Goal: Task Accomplishment & Management: Complete application form

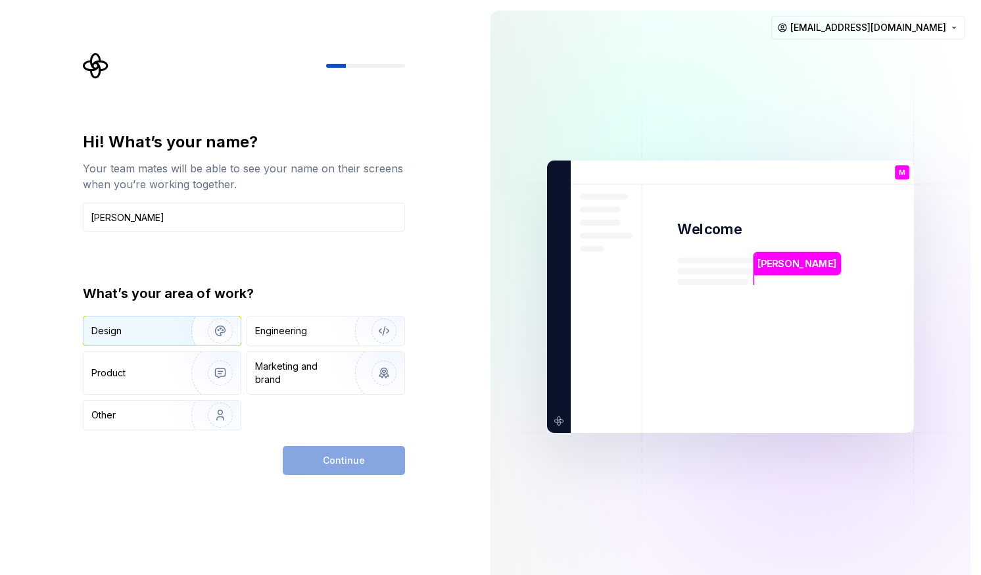
type input "[PERSON_NAME]"
click at [160, 338] on div "Design" at bounding box center [161, 330] width 157 height 29
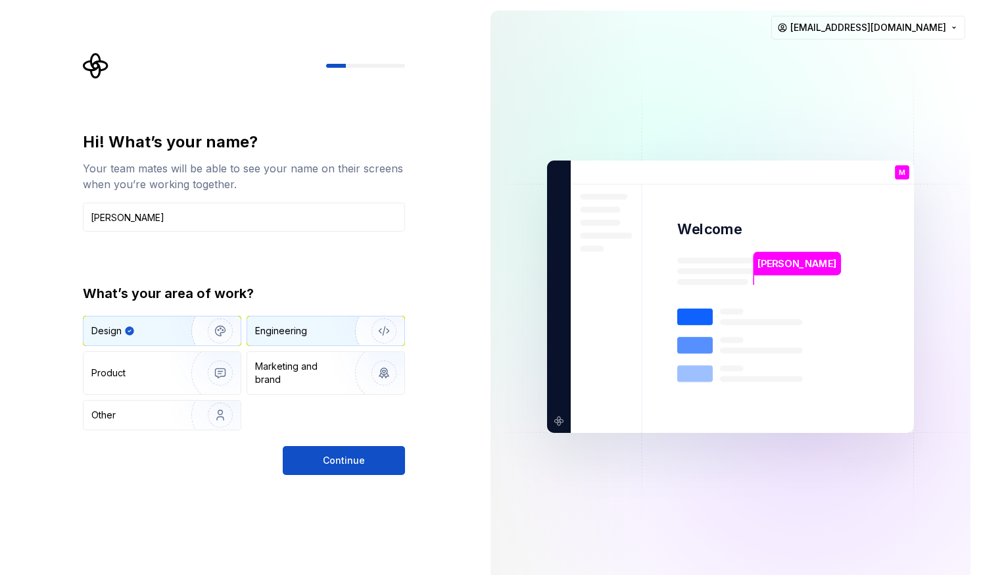
click at [293, 335] on div "Engineering" at bounding box center [281, 330] width 52 height 13
click at [165, 328] on div "Design" at bounding box center [132, 330] width 83 height 13
click at [355, 460] on span "Continue" at bounding box center [344, 460] width 42 height 13
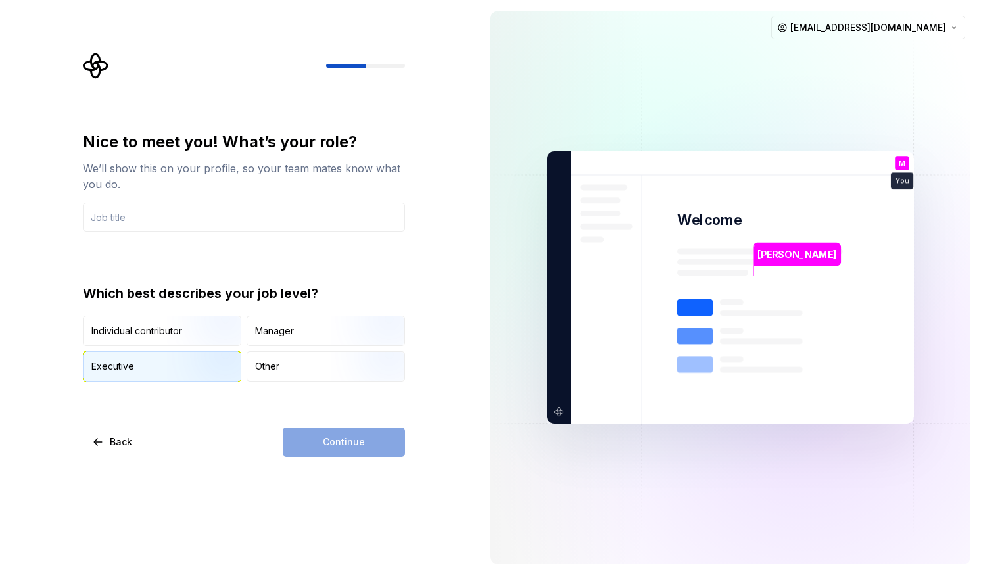
click at [187, 362] on img "button" at bounding box center [209, 383] width 84 height 88
click at [375, 433] on div "Continue" at bounding box center [344, 441] width 122 height 29
click at [174, 219] on input "text" at bounding box center [244, 216] width 322 height 29
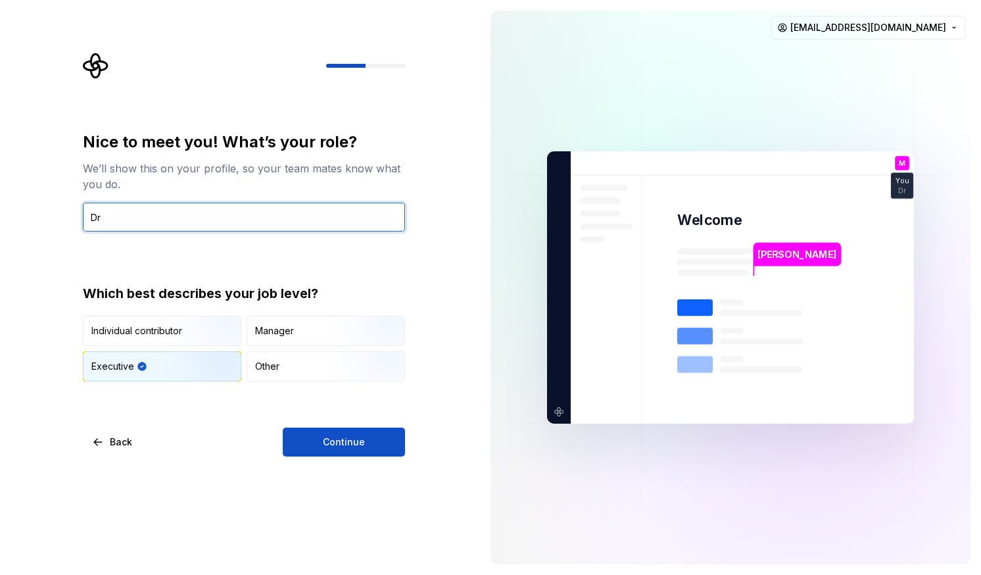
type input "D"
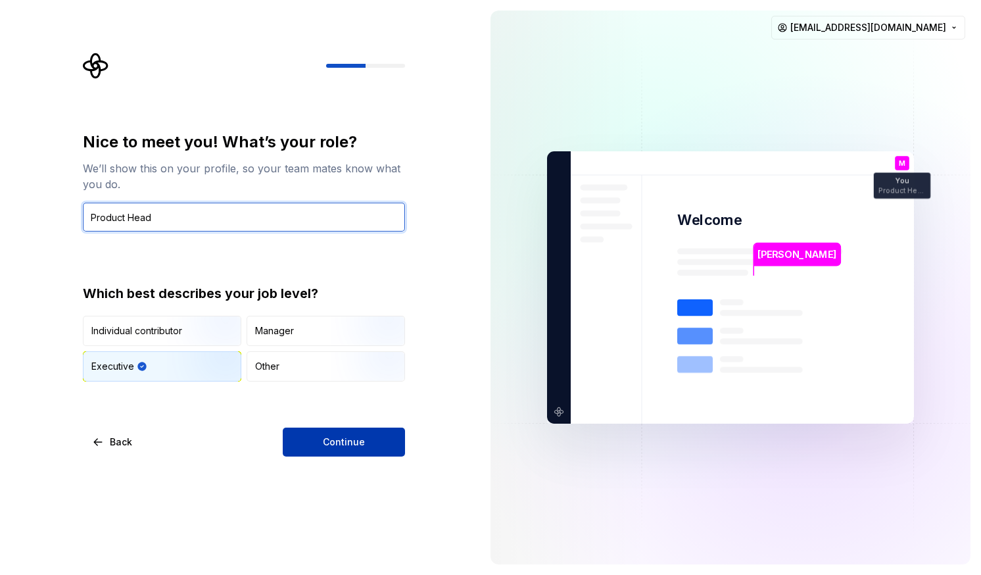
type input "Product Head"
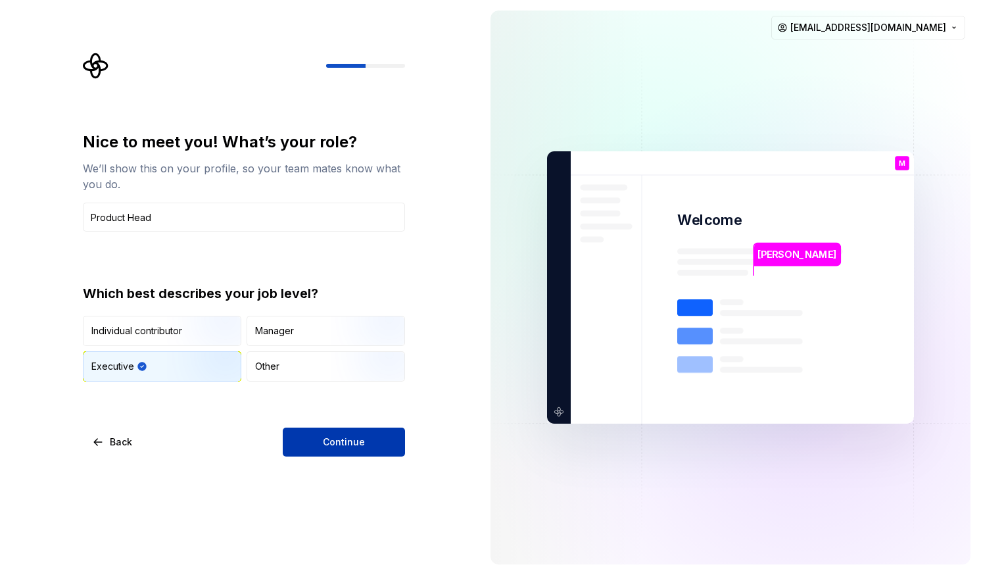
click at [318, 436] on button "Continue" at bounding box center [344, 441] width 122 height 29
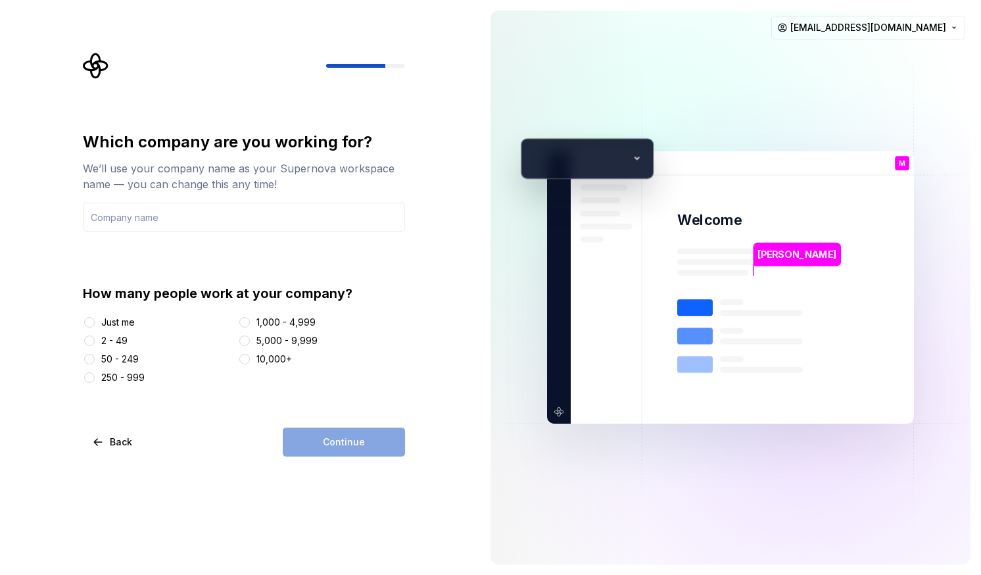
click at [115, 342] on div "2 - 49" at bounding box center [114, 340] width 26 height 13
click at [95, 342] on button "2 - 49" at bounding box center [89, 340] width 11 height 11
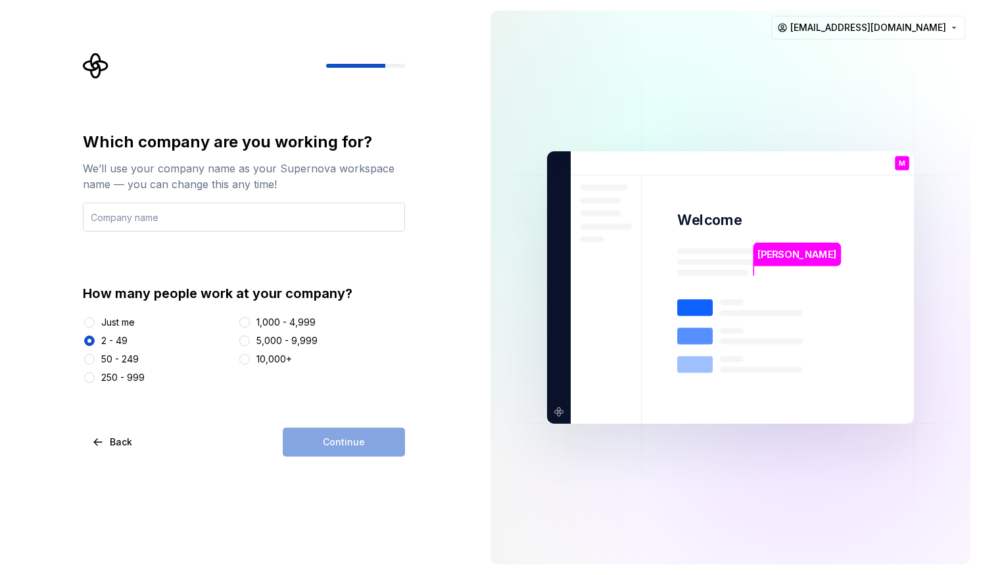
click at [185, 217] on input "text" at bounding box center [244, 216] width 322 height 29
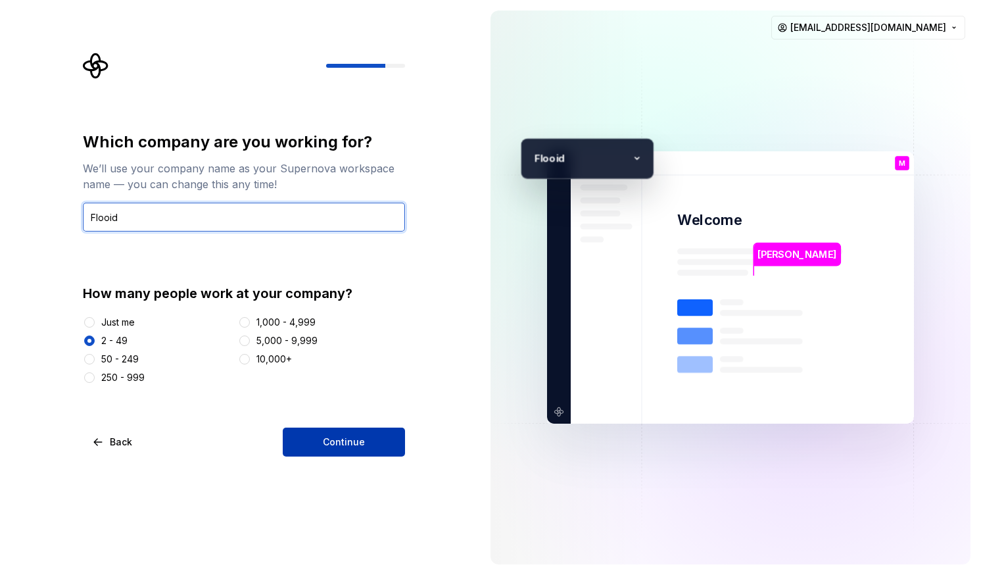
type input "Flooid"
click at [325, 437] on span "Continue" at bounding box center [344, 441] width 42 height 13
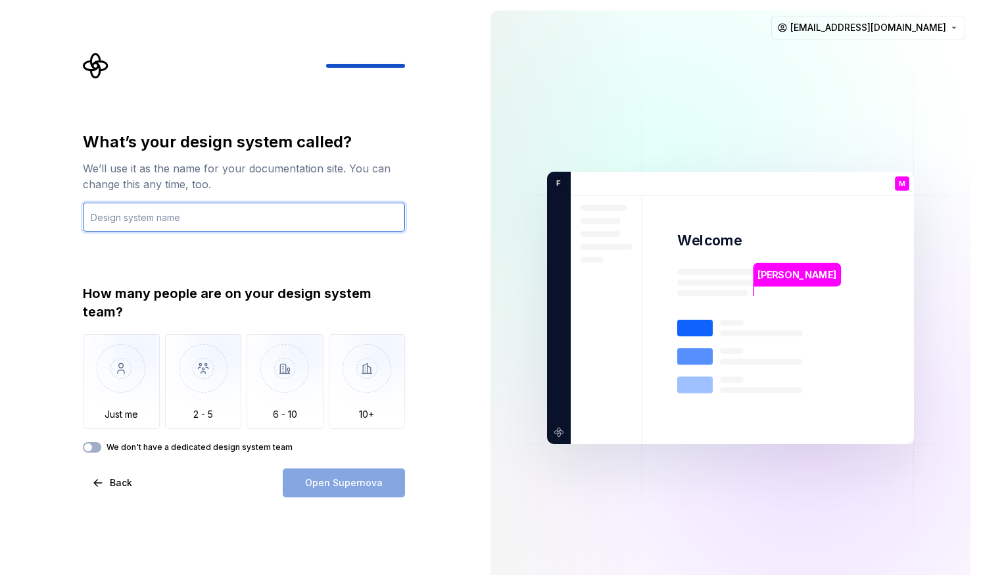
click at [285, 212] on input "text" at bounding box center [244, 216] width 322 height 29
type input "CCML"
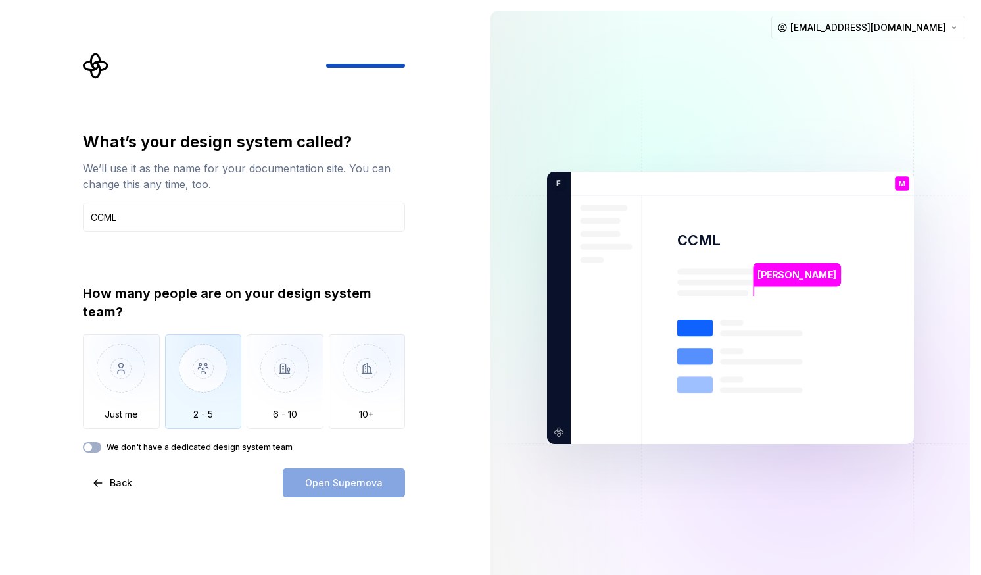
click at [201, 374] on img "button" at bounding box center [203, 378] width 77 height 88
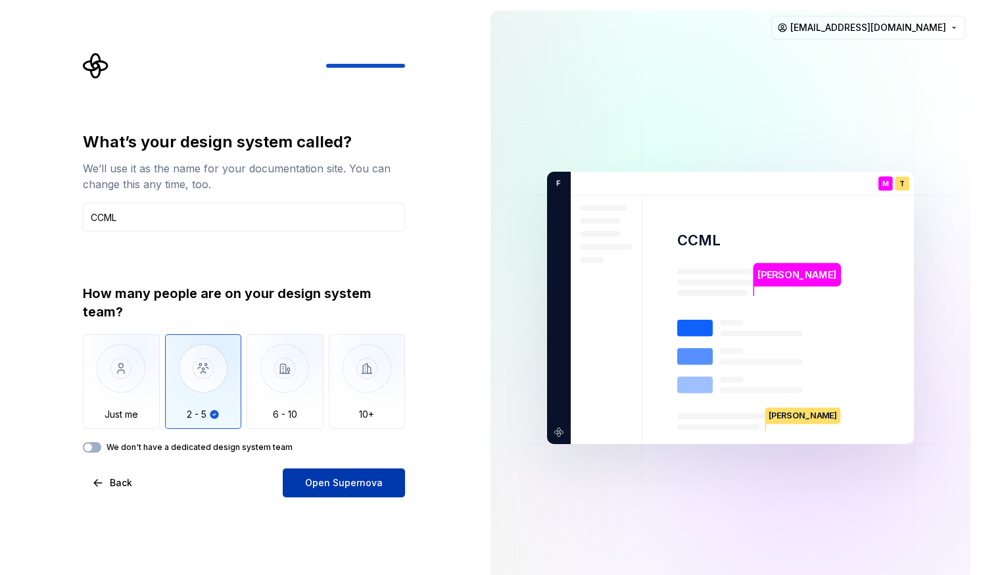
click at [332, 486] on span "Open Supernova" at bounding box center [344, 482] width 78 height 13
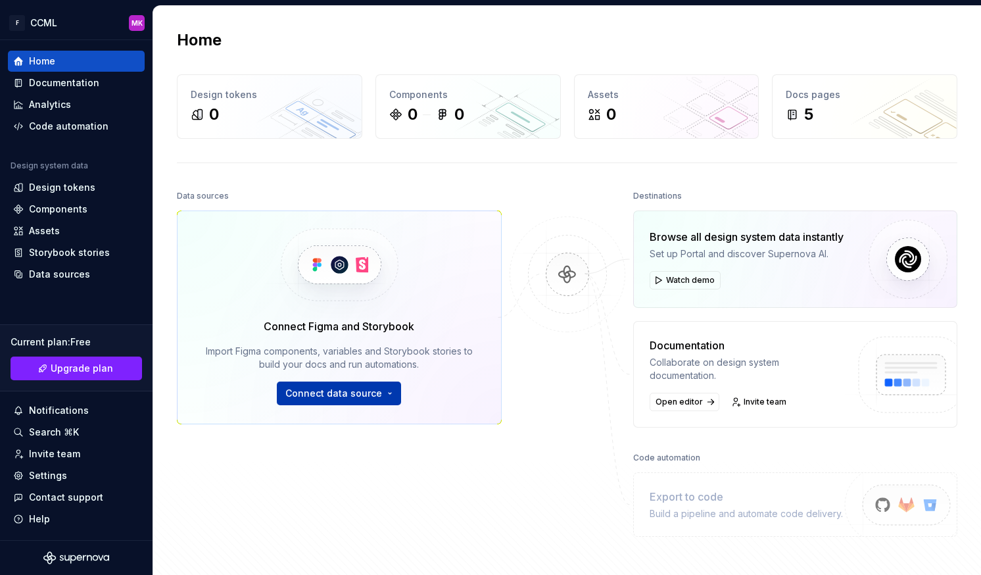
click at [374, 389] on span "Connect data source" at bounding box center [333, 393] width 97 height 13
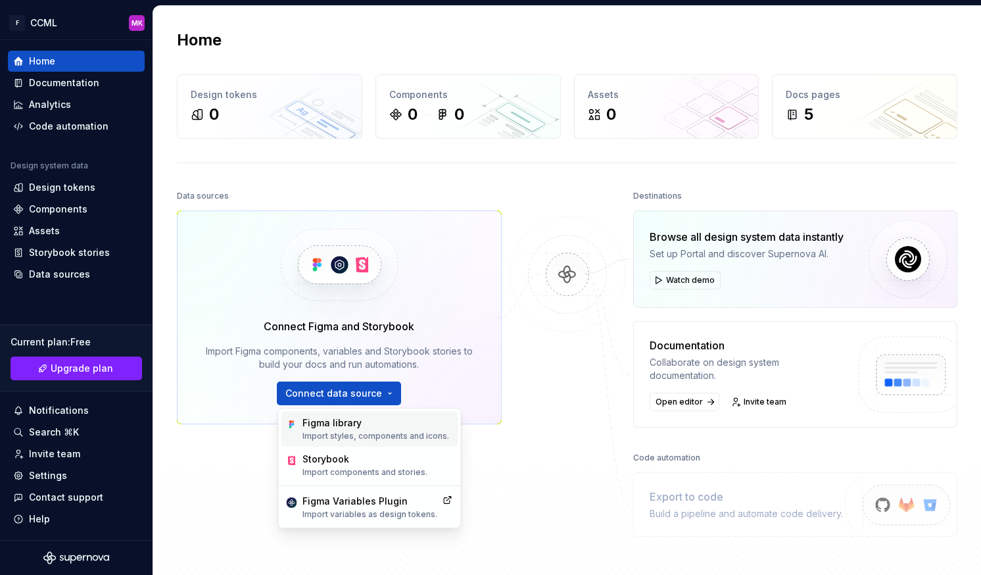
click at [352, 421] on div "Figma library" at bounding box center [375, 422] width 147 height 13
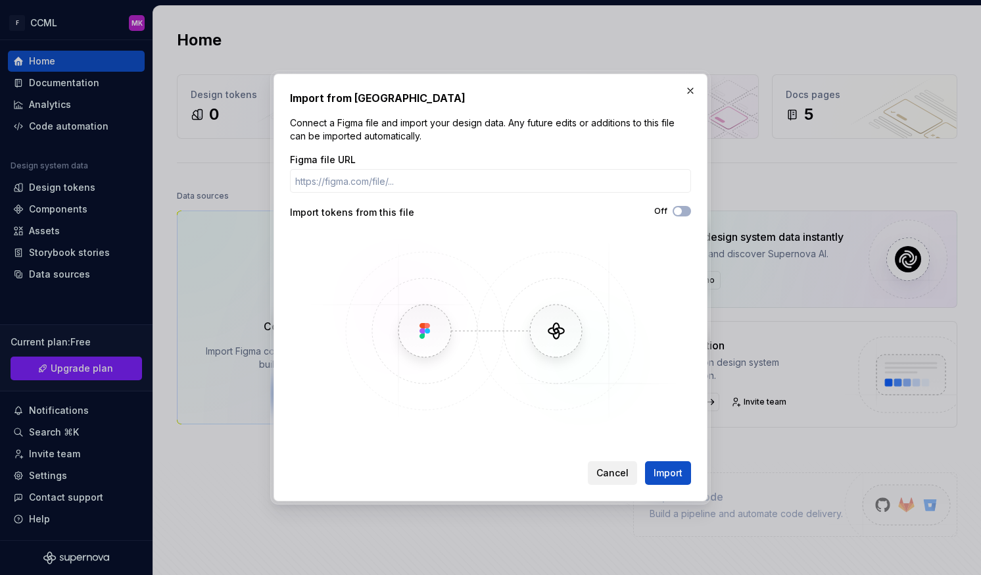
click at [616, 479] on button "Cancel" at bounding box center [612, 473] width 49 height 24
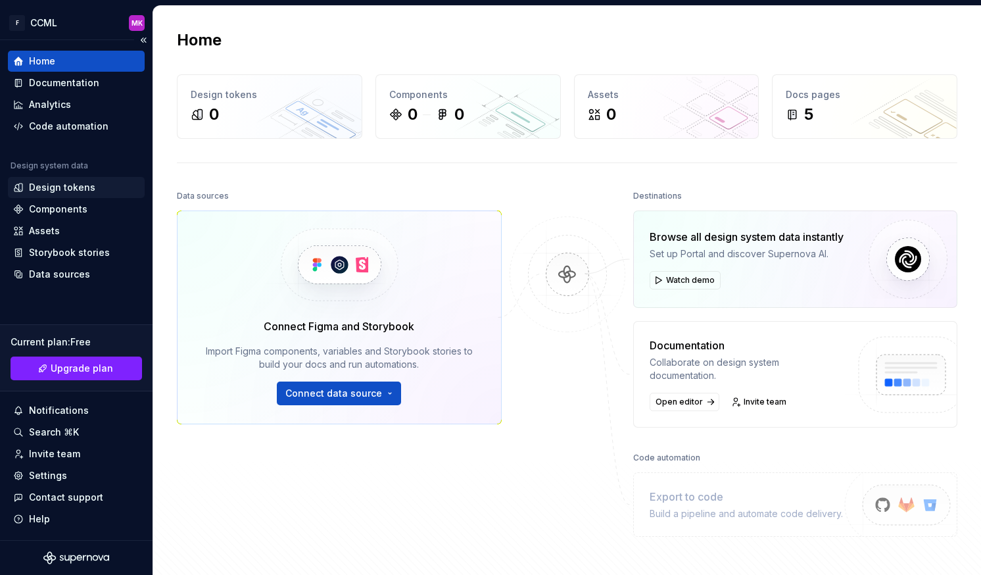
click at [47, 185] on div "Design tokens" at bounding box center [62, 187] width 66 height 13
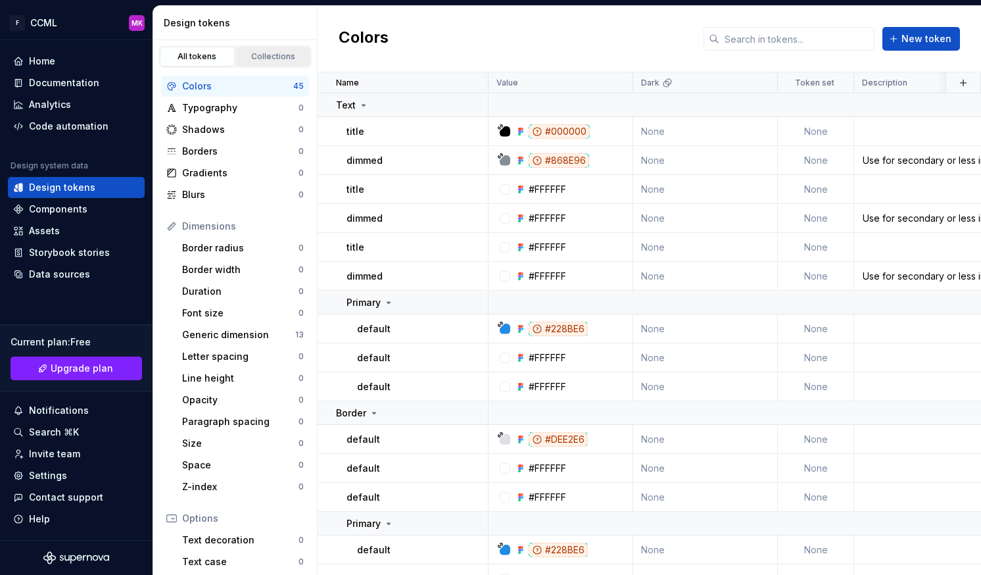
click at [272, 51] on link "Collections" at bounding box center [273, 57] width 75 height 20
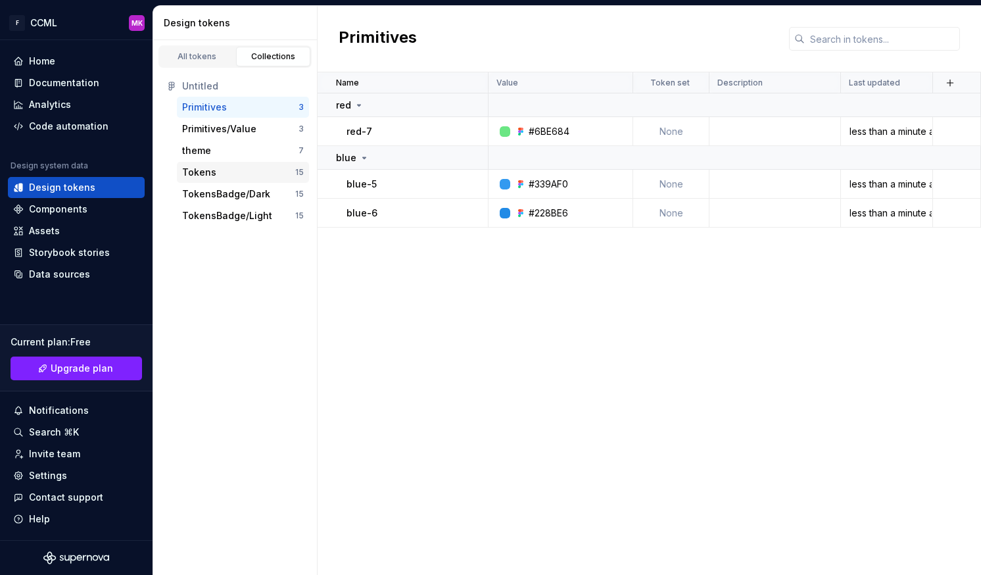
click at [211, 171] on div "Tokens" at bounding box center [199, 172] width 34 height 13
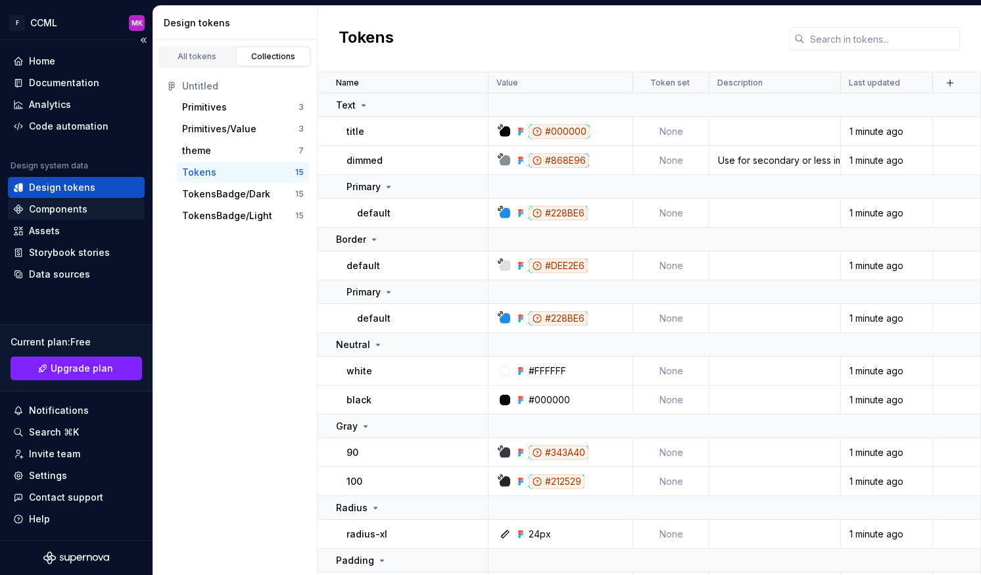
click at [89, 214] on div "Components" at bounding box center [76, 208] width 126 height 13
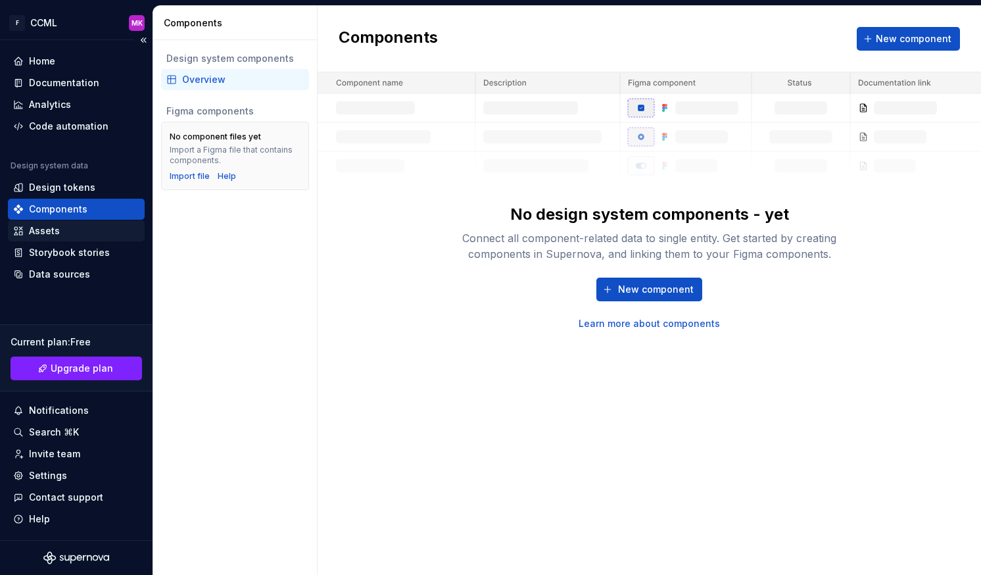
click at [41, 229] on div "Assets" at bounding box center [44, 230] width 31 height 13
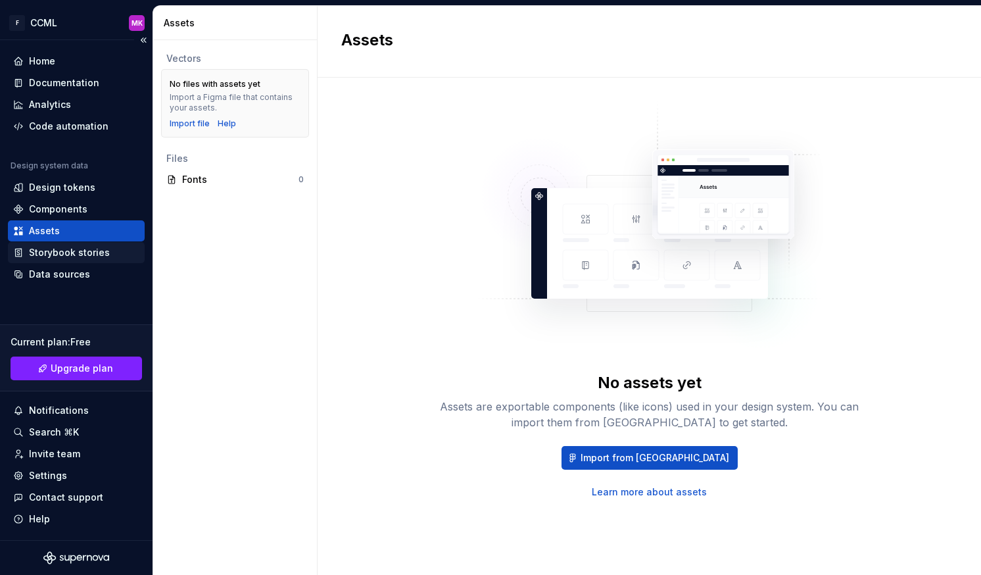
click at [83, 250] on div "Storybook stories" at bounding box center [69, 252] width 81 height 13
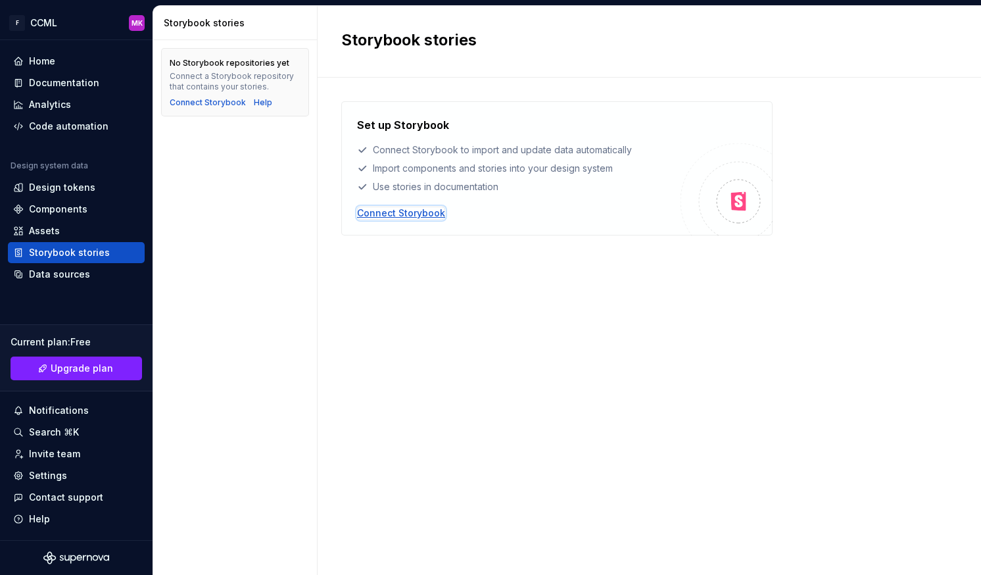
click at [396, 212] on div "Connect Storybook" at bounding box center [401, 212] width 88 height 13
click at [59, 274] on div "Data sources" at bounding box center [59, 274] width 61 height 13
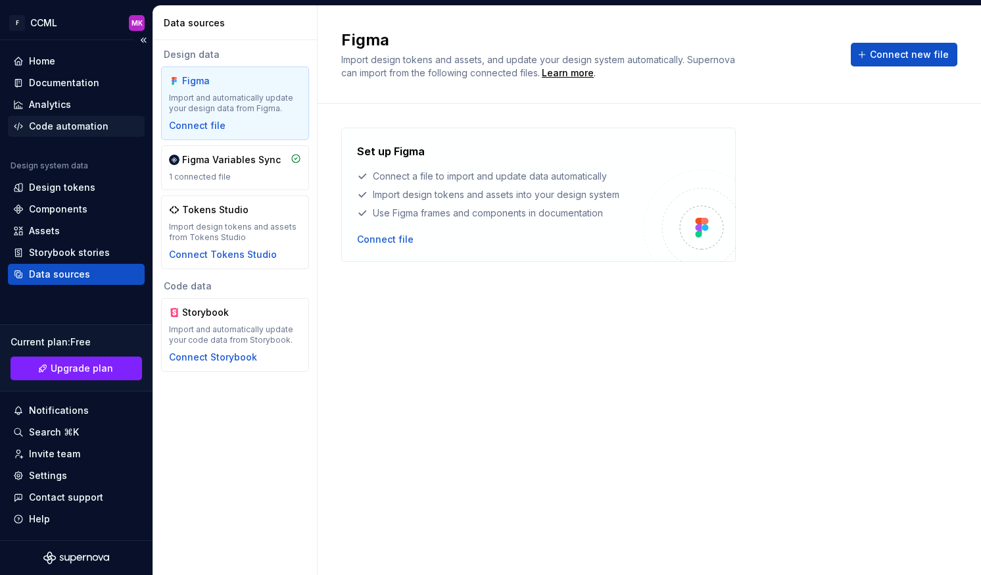
click at [64, 125] on div "Code automation" at bounding box center [69, 126] width 80 height 13
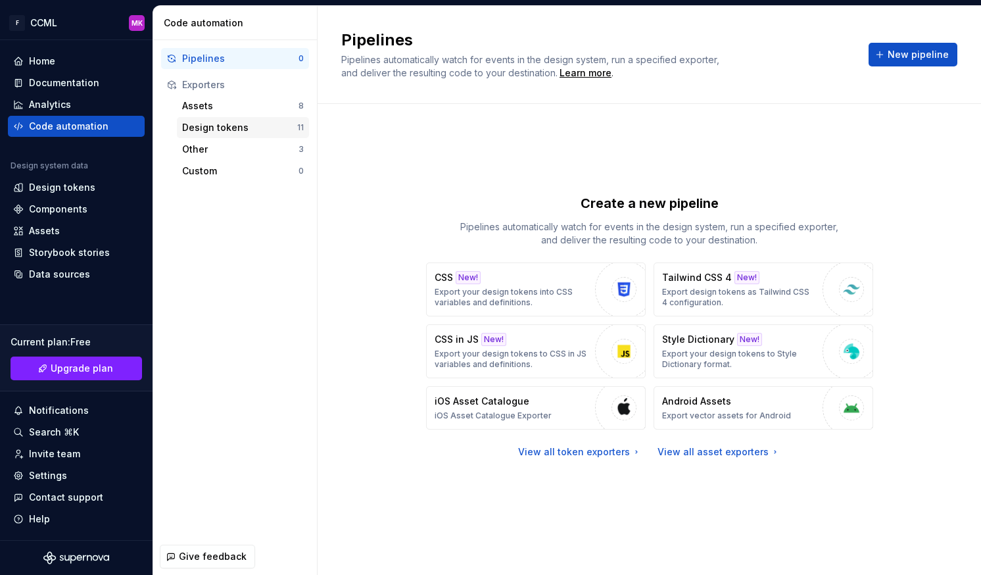
click at [260, 127] on div "Design tokens" at bounding box center [239, 127] width 115 height 13
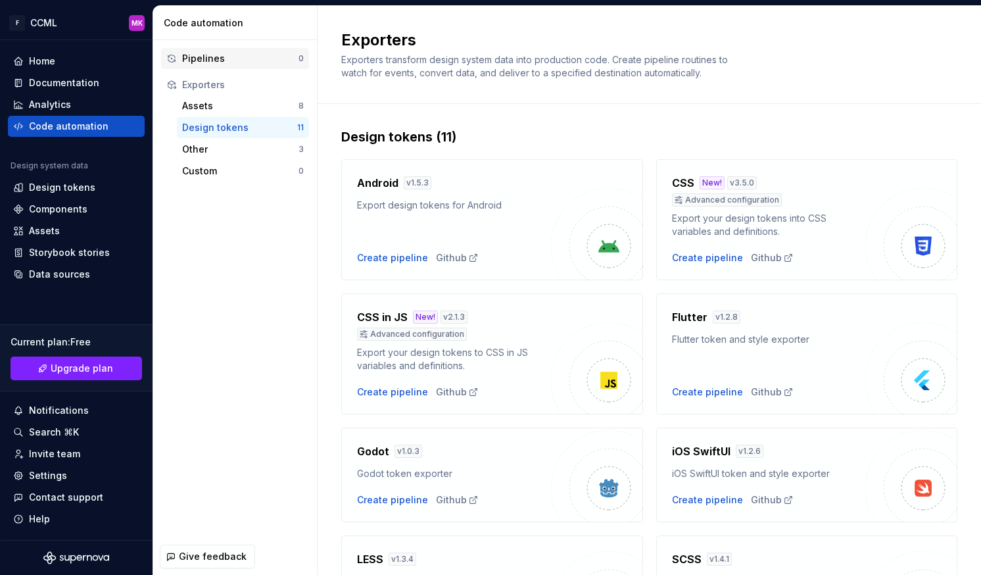
click at [233, 62] on div "Pipelines" at bounding box center [240, 58] width 116 height 13
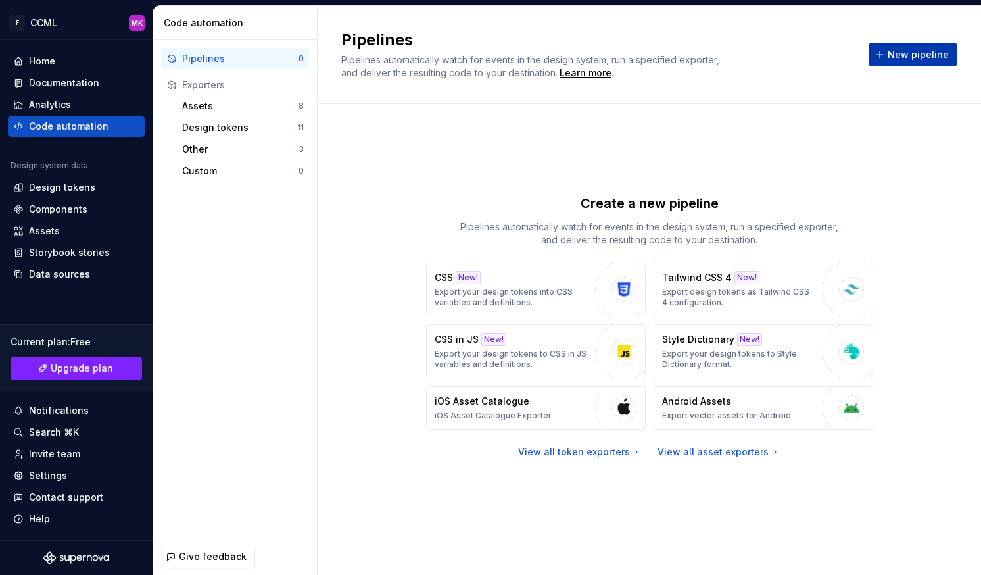
click at [930, 47] on button "New pipeline" at bounding box center [913, 55] width 89 height 24
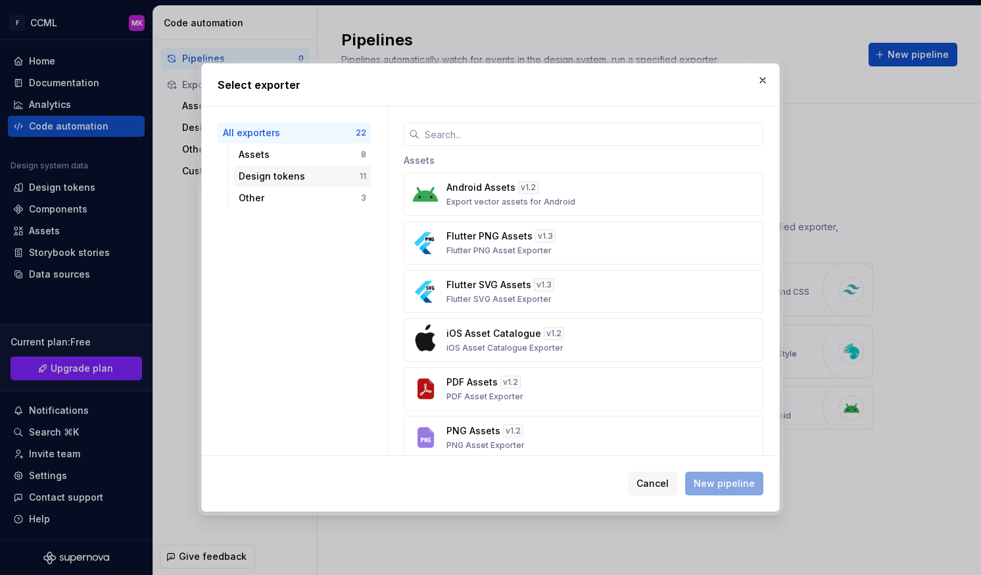
click at [312, 170] on div "Design tokens" at bounding box center [299, 176] width 121 height 13
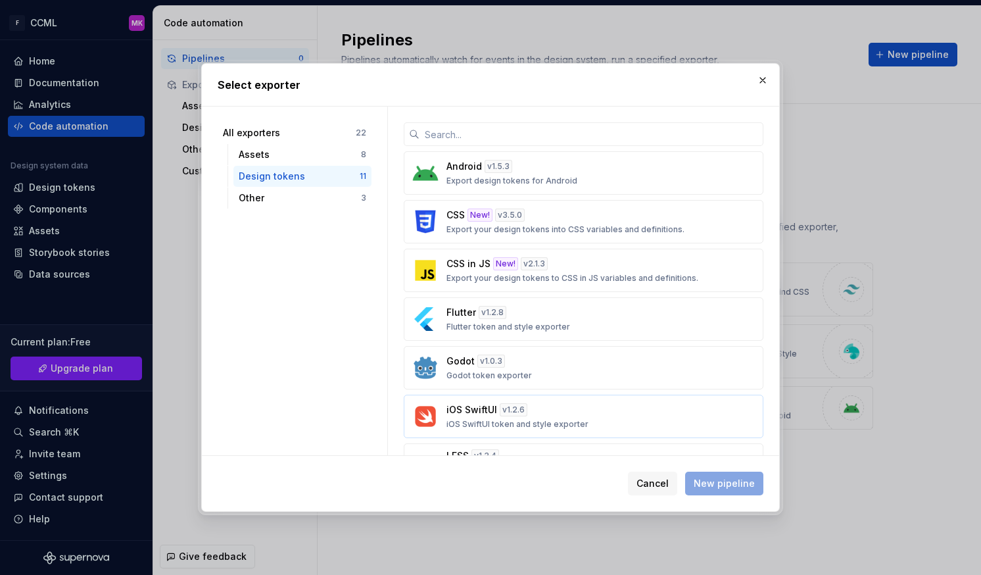
scroll to position [247, 0]
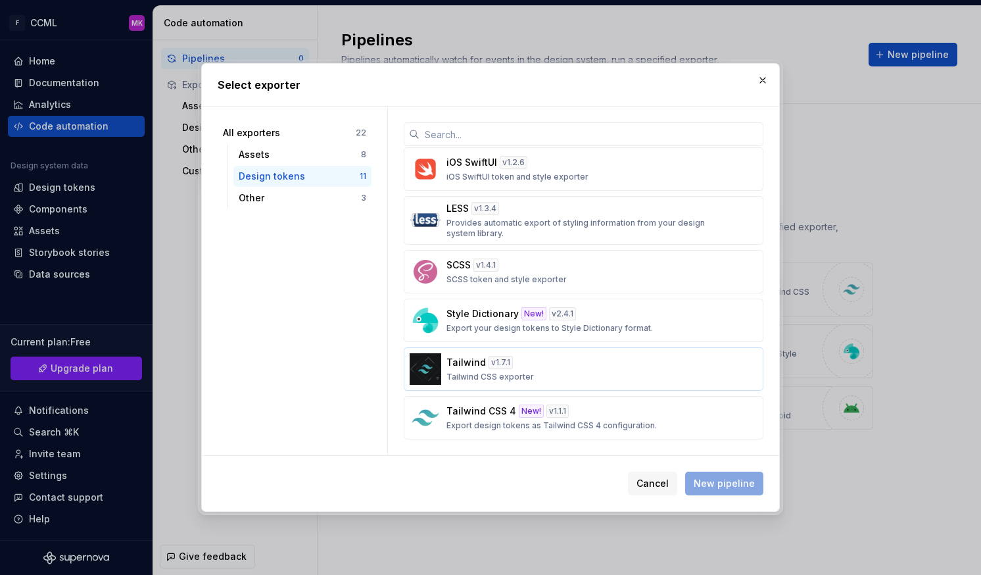
click at [517, 361] on div "Tailwind v 1.7.1 Tailwind CSS exporter" at bounding box center [579, 369] width 266 height 26
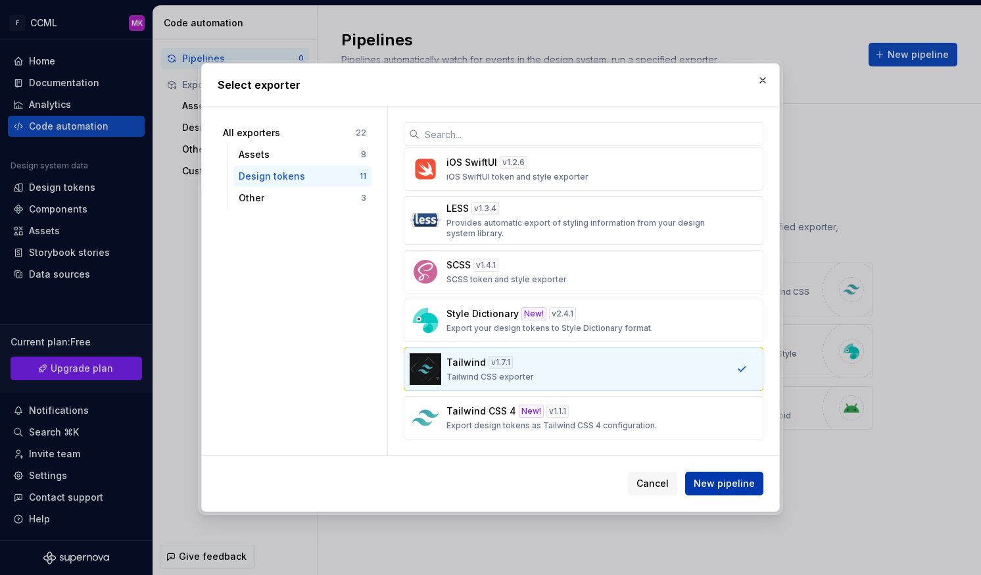
click at [732, 481] on span "New pipeline" at bounding box center [724, 483] width 61 height 13
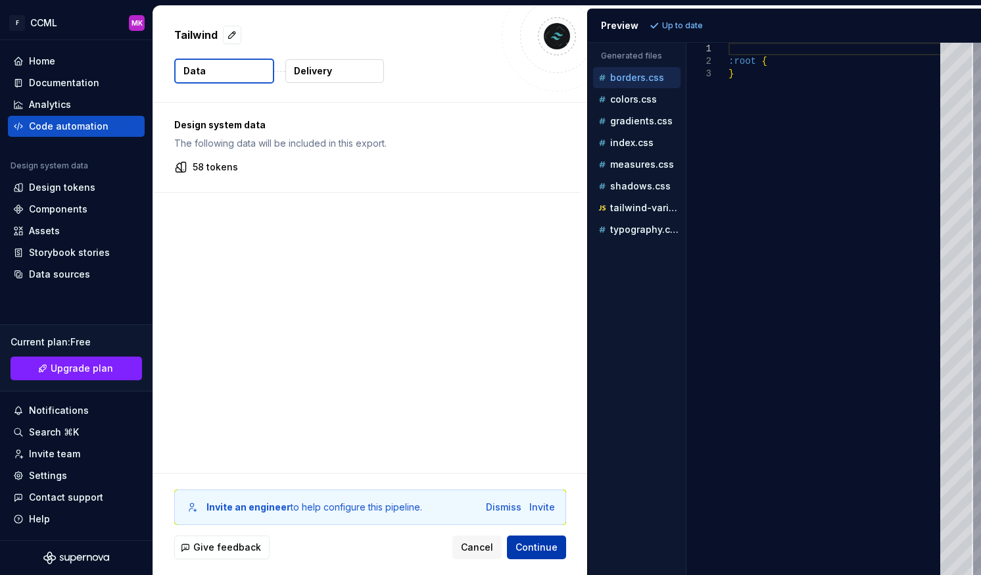
click at [546, 542] on span "Continue" at bounding box center [536, 546] width 42 height 13
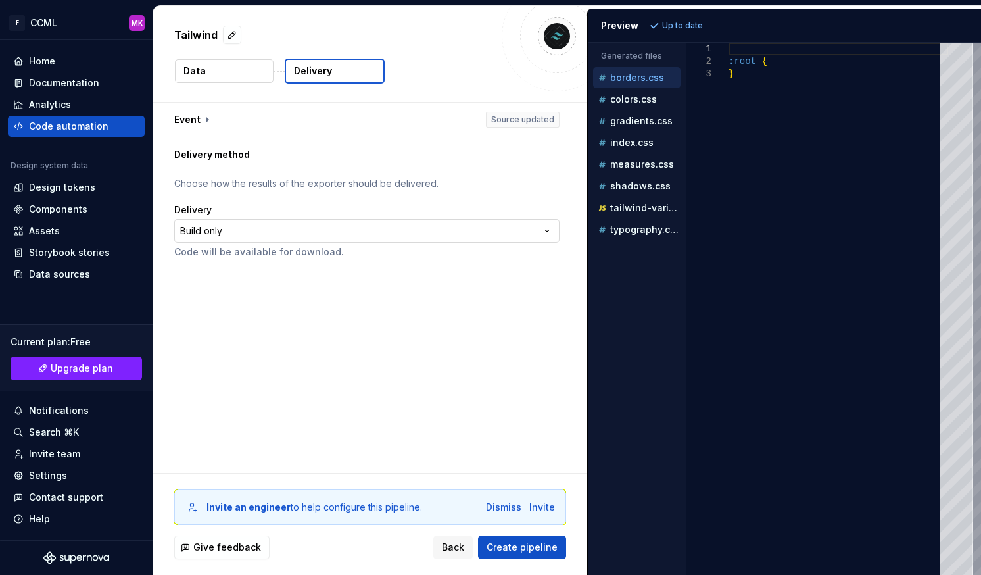
click at [389, 230] on html "**********" at bounding box center [490, 287] width 981 height 575
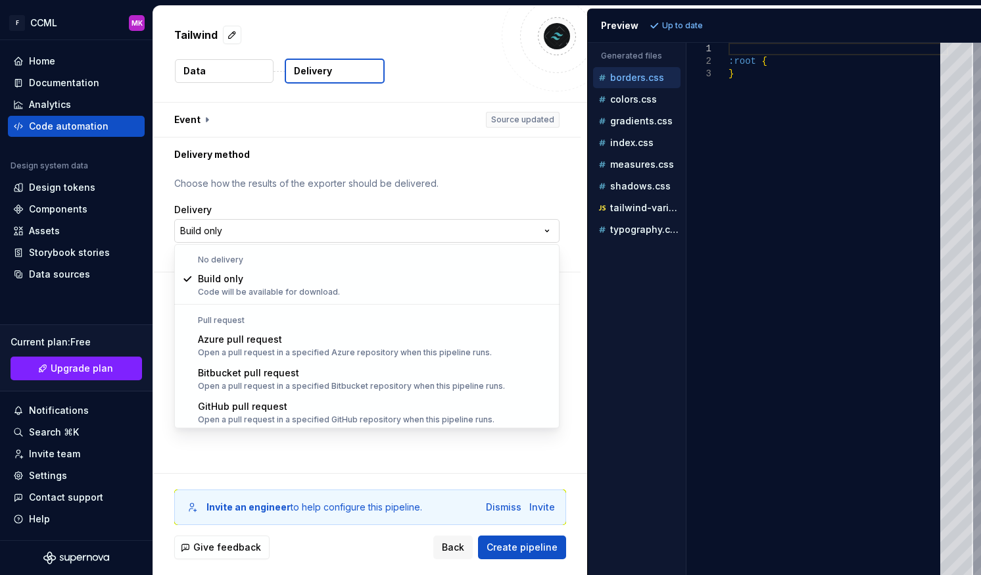
click at [389, 230] on html "**********" at bounding box center [490, 287] width 981 height 575
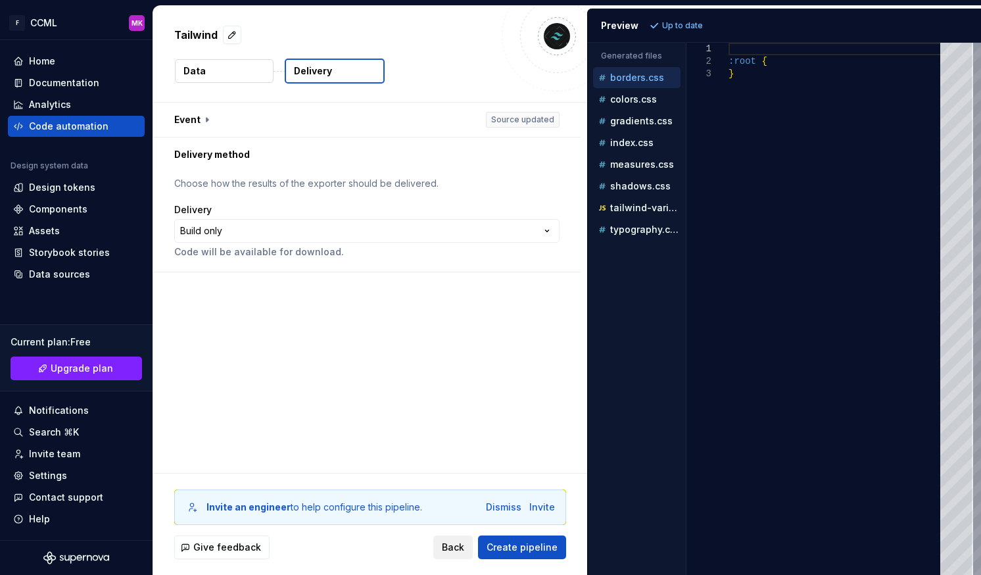
click at [459, 541] on span "Back" at bounding box center [453, 546] width 22 height 13
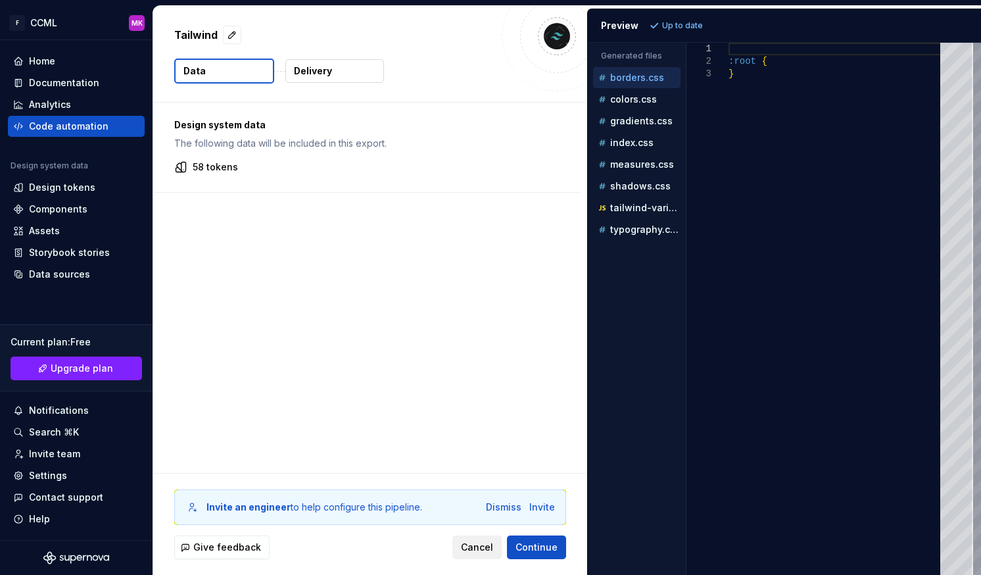
click at [483, 553] on span "Cancel" at bounding box center [477, 546] width 32 height 13
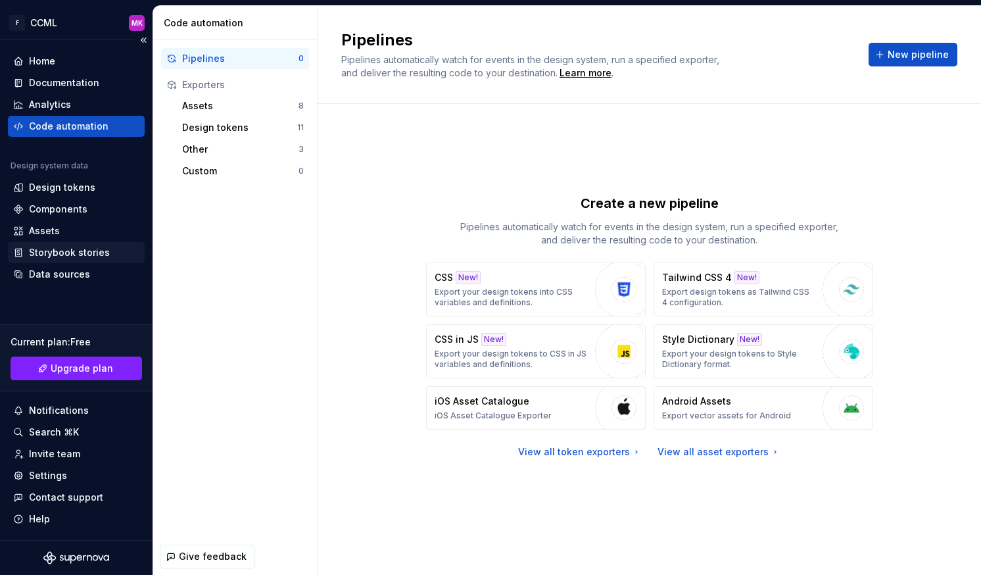
click at [75, 247] on div "Storybook stories" at bounding box center [69, 252] width 81 height 13
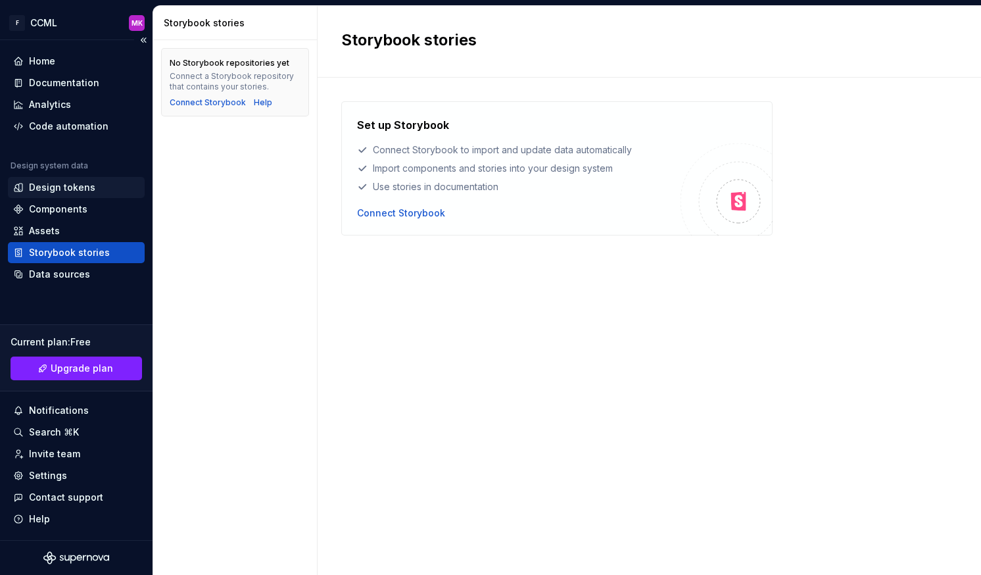
click at [57, 189] on div "Design tokens" at bounding box center [62, 187] width 66 height 13
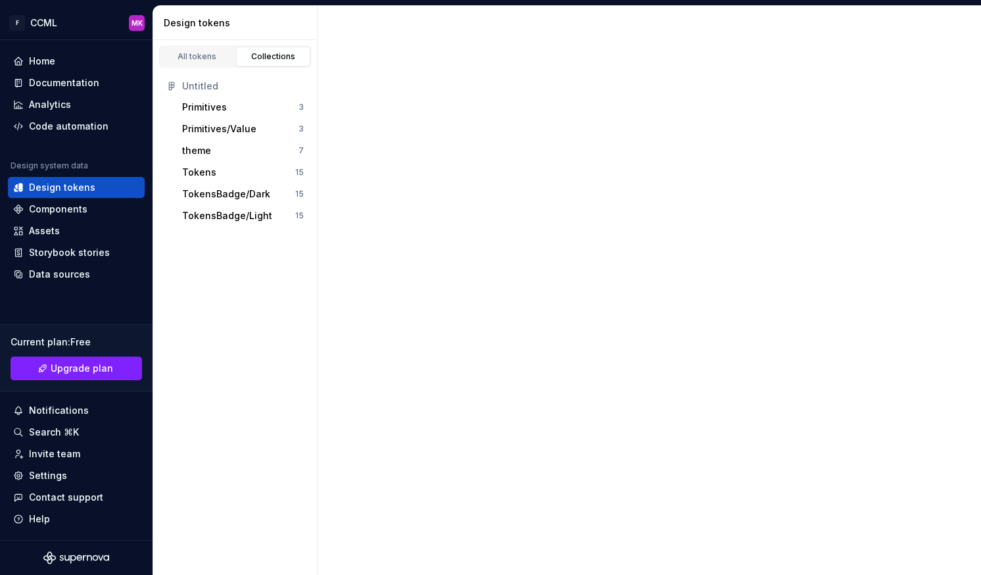
click at [285, 55] on div "Collections" at bounding box center [274, 56] width 66 height 11
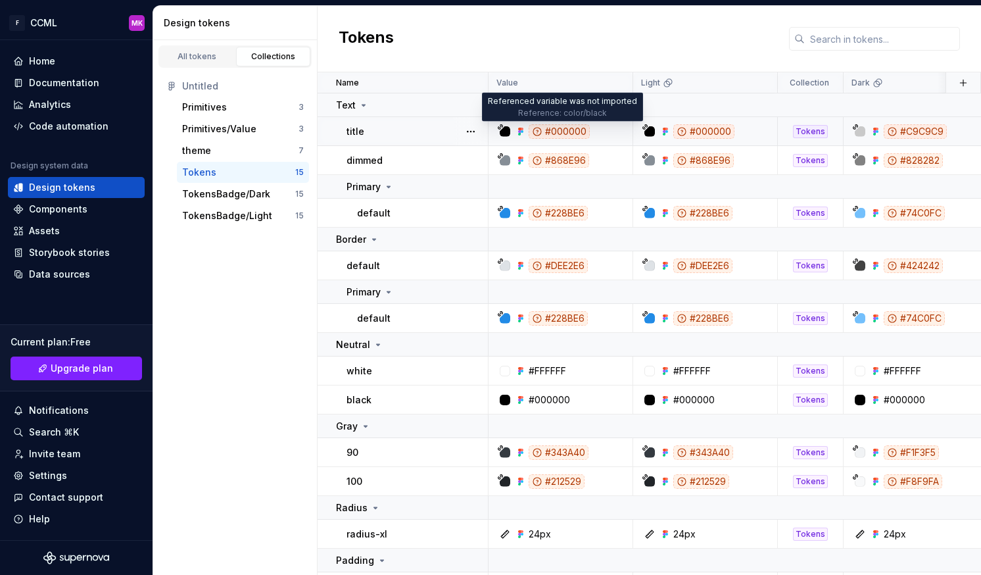
click at [569, 126] on div "#000000" at bounding box center [559, 131] width 61 height 14
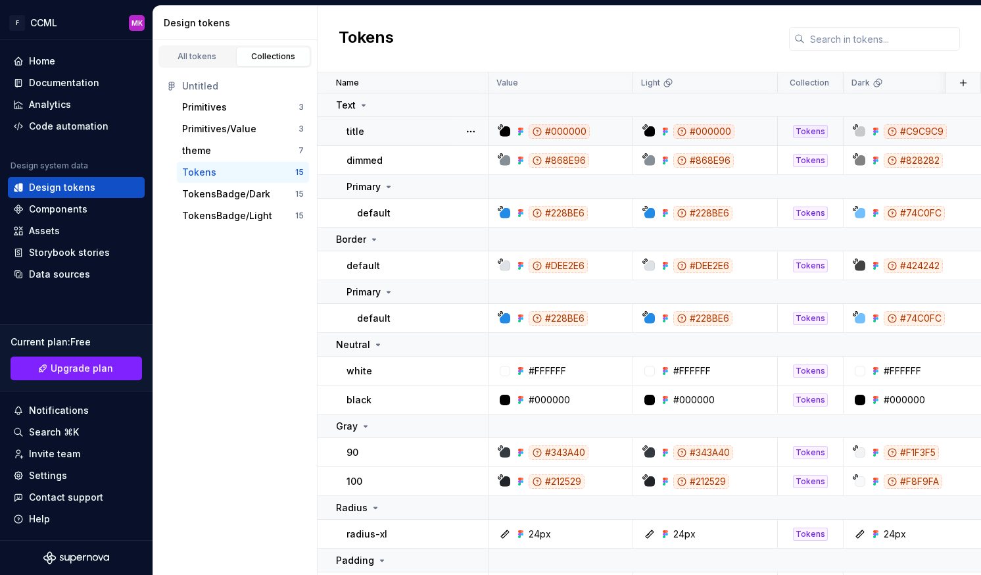
click at [569, 126] on div "#000000" at bounding box center [559, 131] width 61 height 14
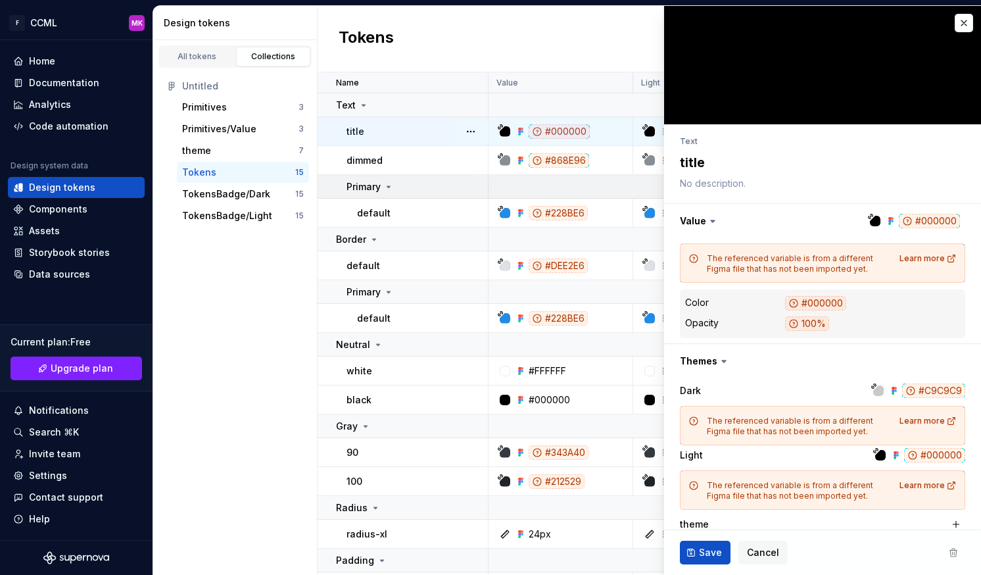
drag, startPoint x: 569, startPoint y: 126, endPoint x: 566, endPoint y: 195, distance: 69.1
click at [566, 195] on td at bounding box center [905, 187] width 835 height 24
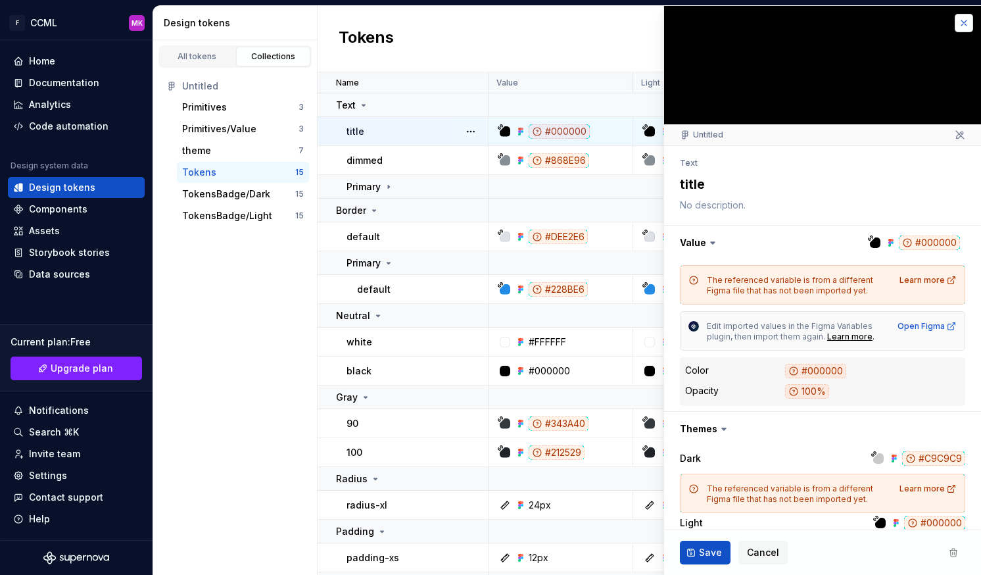
click at [955, 23] on button "button" at bounding box center [964, 23] width 18 height 18
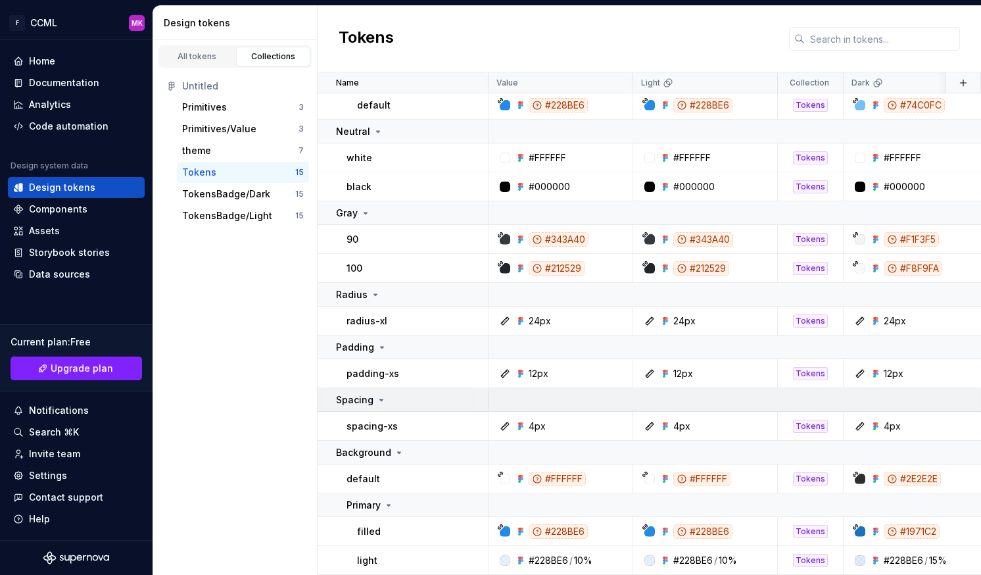
scroll to position [191, 0]
click at [533, 419] on div "4px" at bounding box center [537, 425] width 17 height 13
type textarea "*"
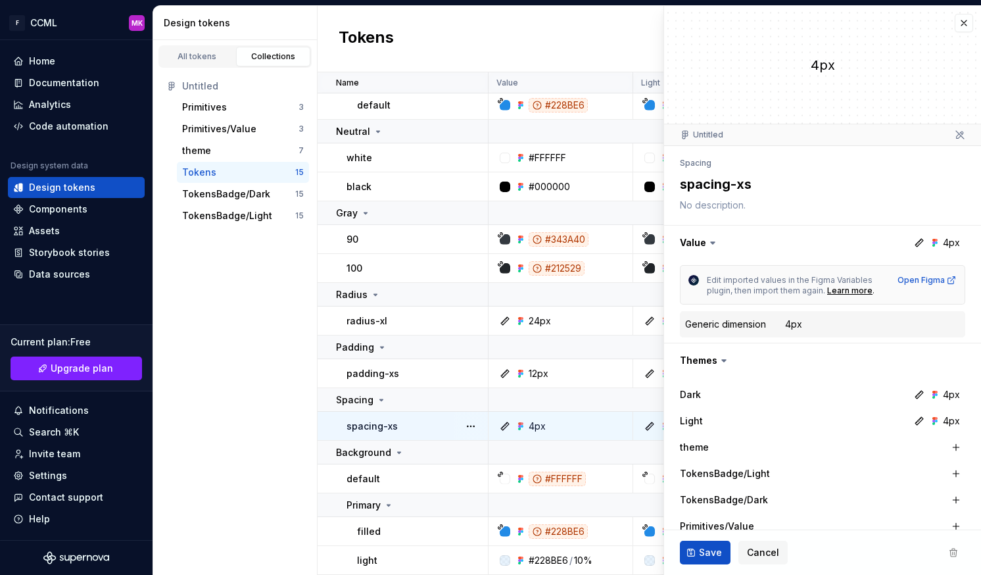
click at [915, 419] on icon at bounding box center [919, 421] width 8 height 8
click at [955, 22] on button "button" at bounding box center [964, 23] width 18 height 18
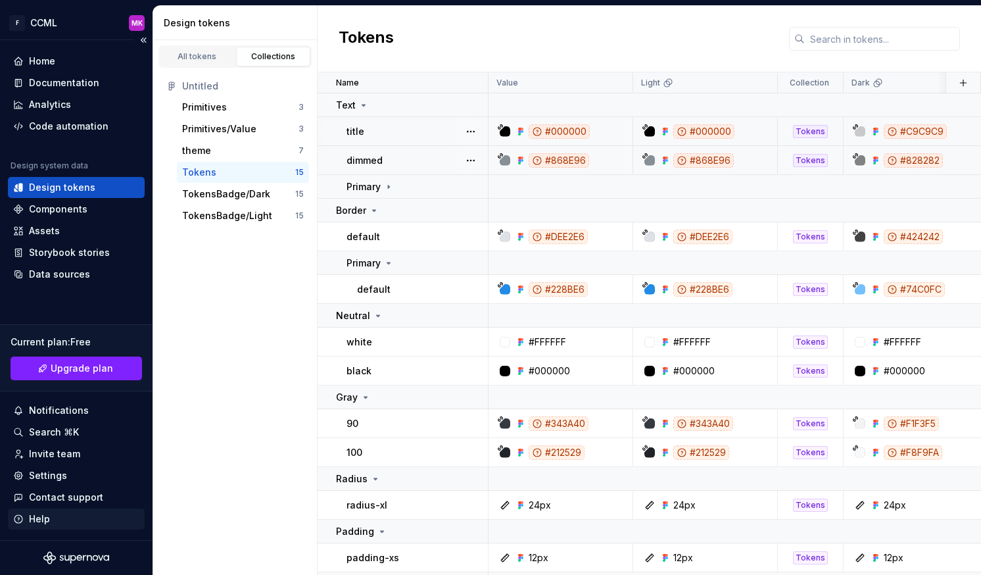
click at [37, 517] on div "Help" at bounding box center [39, 518] width 21 height 13
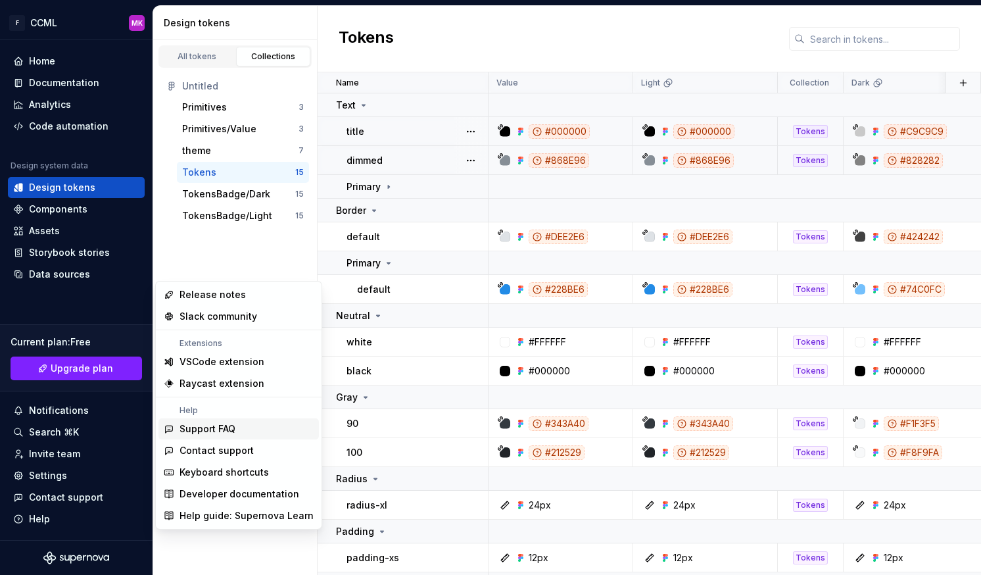
click at [201, 432] on div "Support FAQ" at bounding box center [207, 428] width 56 height 13
